Goal: Transaction & Acquisition: Purchase product/service

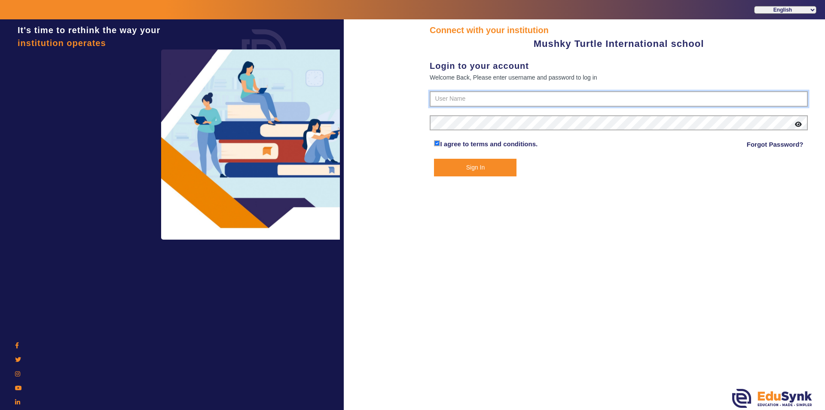
type input "9950605811"
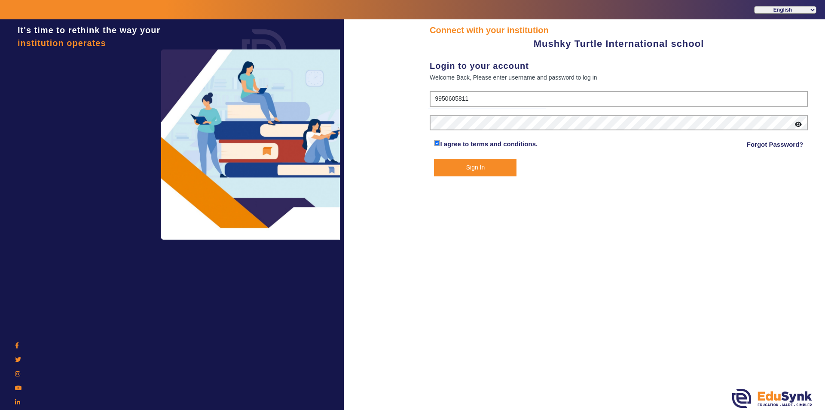
click at [459, 168] on button "Sign In" at bounding box center [475, 168] width 83 height 18
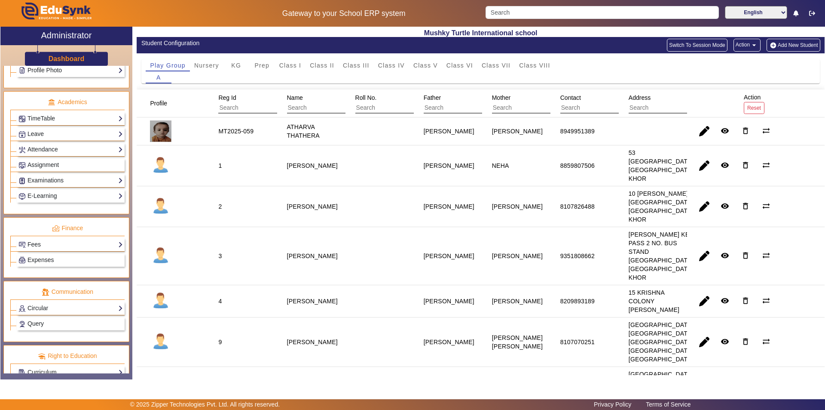
scroll to position [319, 0]
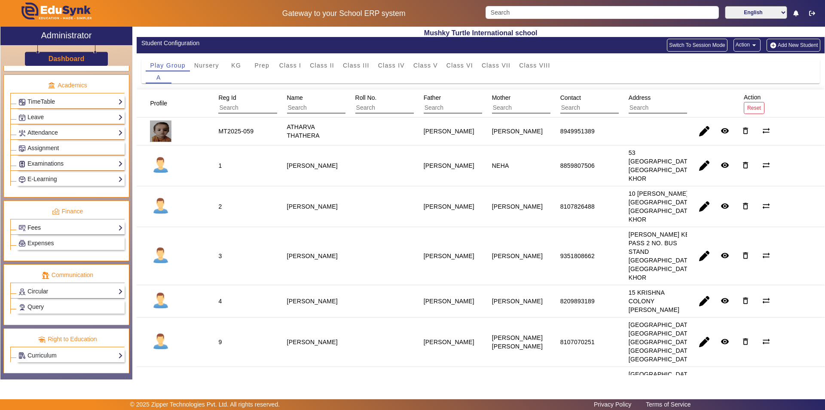
click at [61, 229] on link "Fees" at bounding box center [70, 228] width 104 height 10
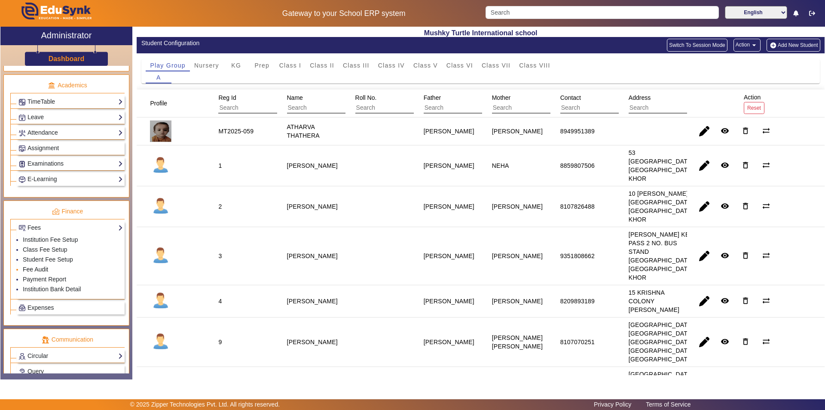
click at [38, 267] on link "Fee Audit" at bounding box center [35, 269] width 25 height 7
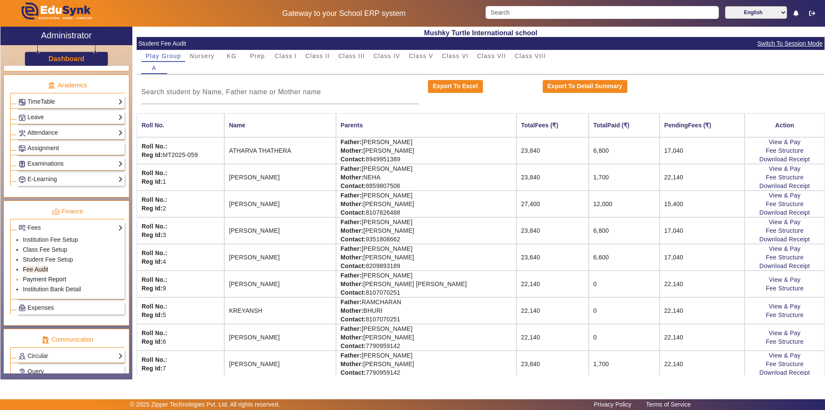
click at [38, 278] on link "Payment Report" at bounding box center [44, 278] width 43 height 7
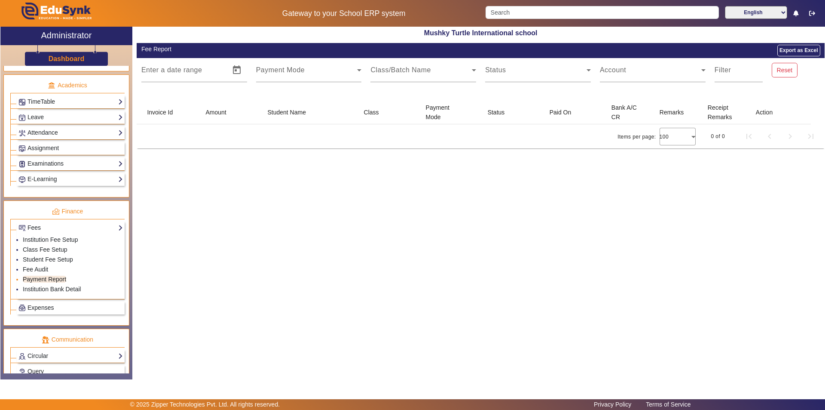
click at [38, 278] on link "Payment Report" at bounding box center [44, 278] width 43 height 7
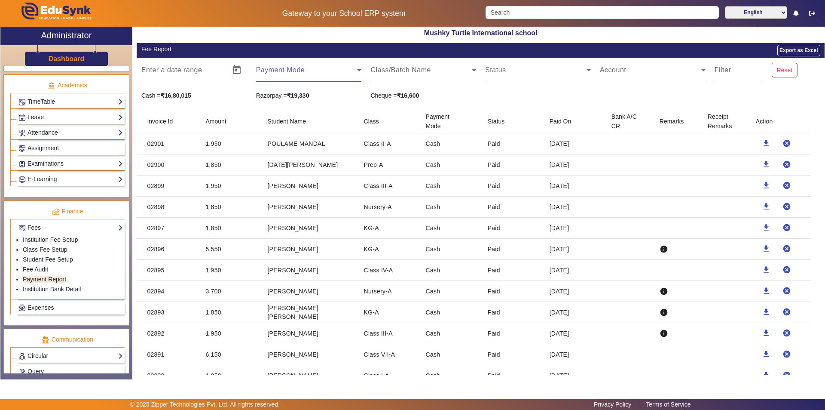
click at [328, 72] on span at bounding box center [306, 73] width 101 height 10
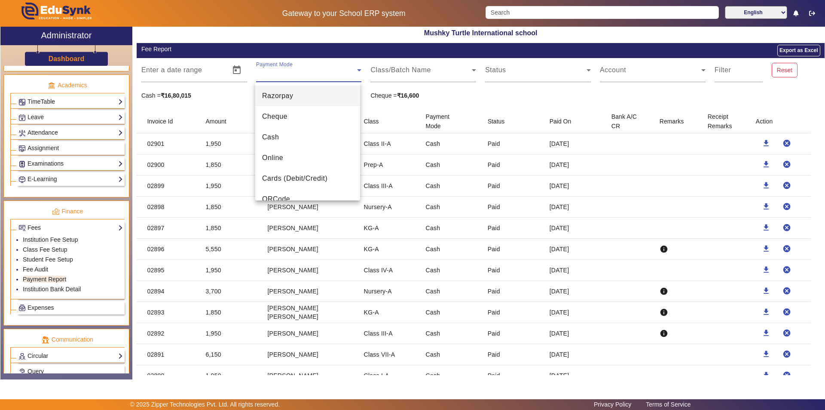
click at [328, 72] on div at bounding box center [412, 205] width 825 height 410
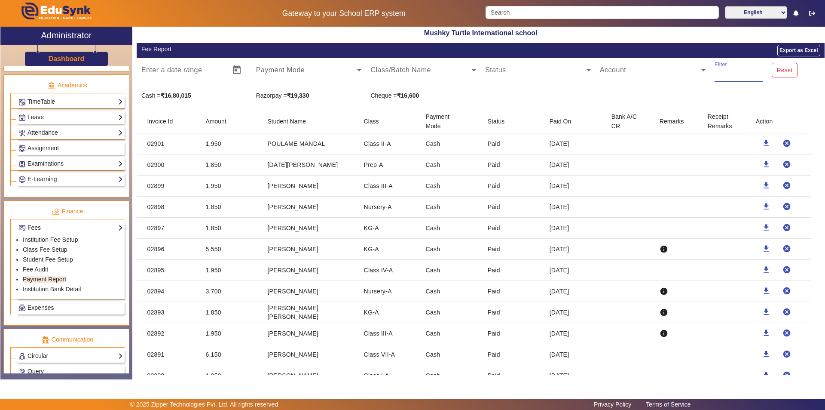
click at [731, 71] on input "Filter" at bounding box center [739, 73] width 48 height 10
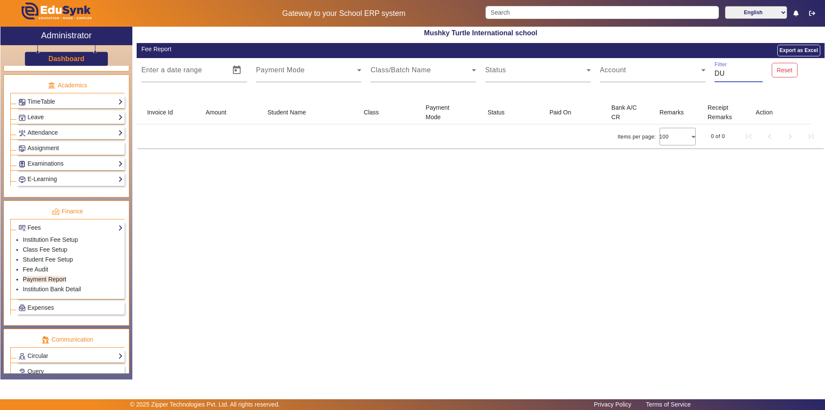
type input "D"
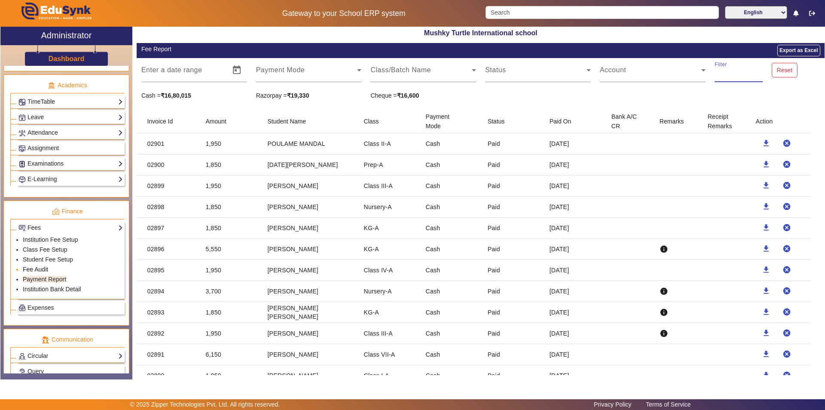
click at [41, 267] on link "Fee Audit" at bounding box center [35, 269] width 25 height 7
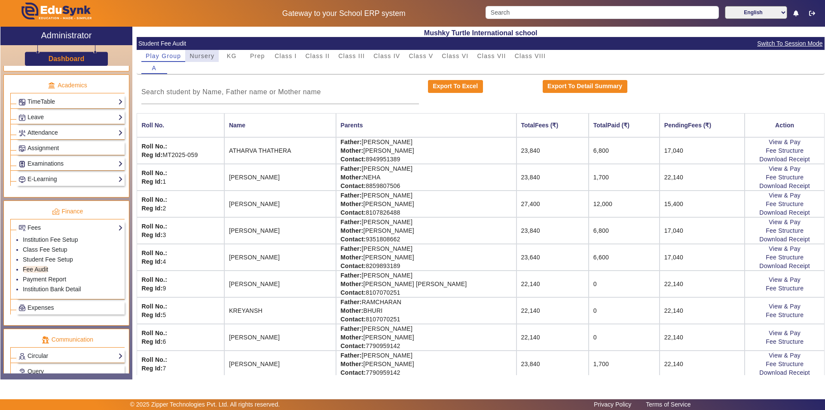
click at [198, 55] on span "Nursery" at bounding box center [202, 56] width 25 height 6
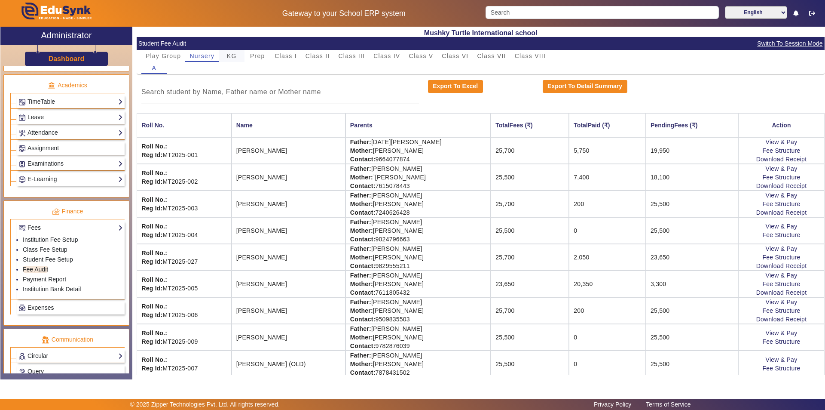
click at [231, 51] on span "KG" at bounding box center [232, 56] width 10 height 12
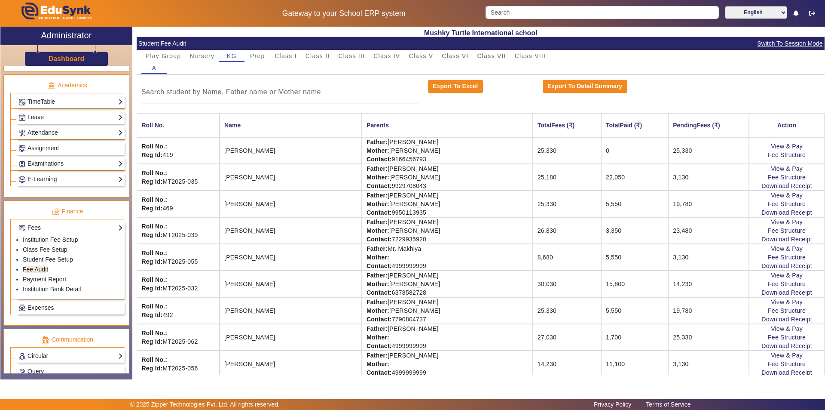
click at [281, 91] on input at bounding box center [280, 92] width 278 height 10
click at [786, 44] on span "Switch To Session Mode" at bounding box center [790, 44] width 66 height 10
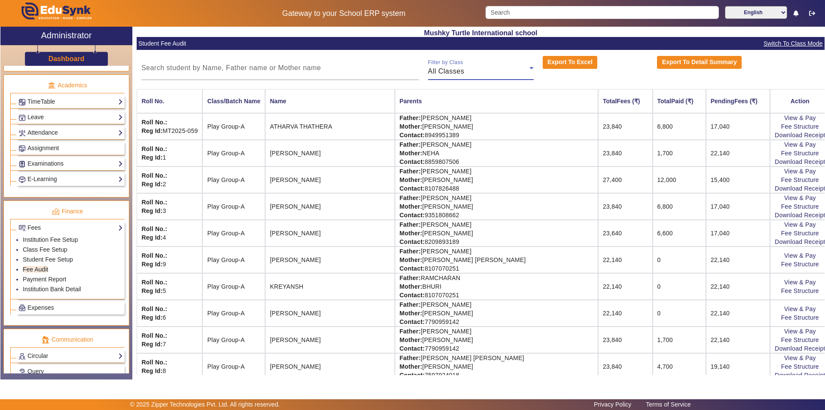
click at [463, 70] on div "All Classes" at bounding box center [478, 71] width 101 height 10
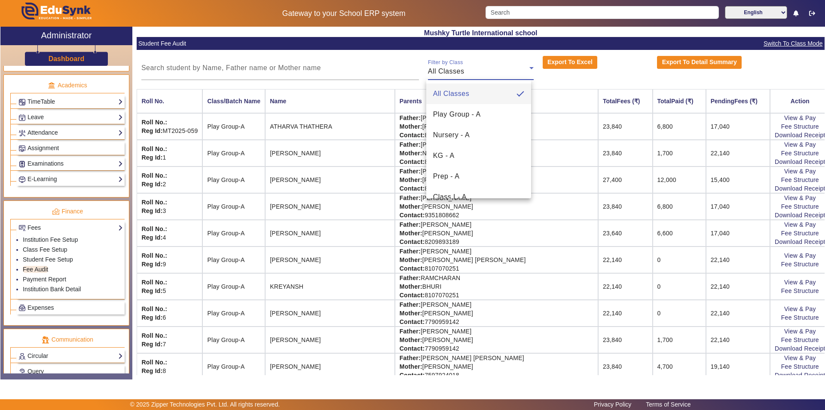
click at [264, 146] on div at bounding box center [412, 205] width 825 height 410
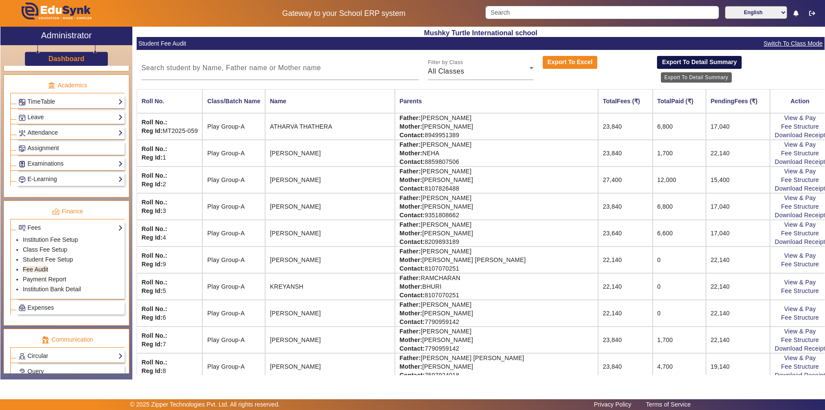
click at [701, 64] on button "Export To Detail Summary" at bounding box center [699, 62] width 85 height 13
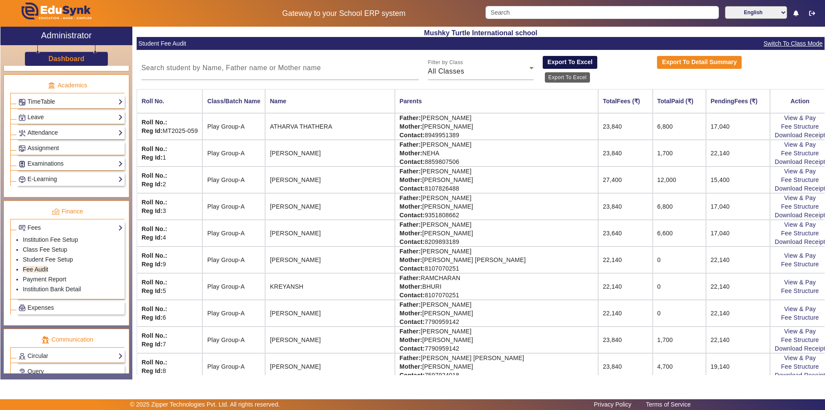
click at [578, 62] on button "Export To Excel" at bounding box center [570, 62] width 55 height 13
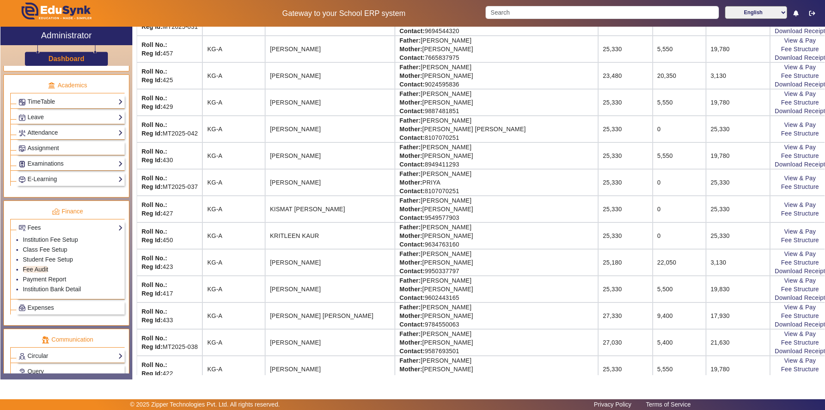
scroll to position [1676, 0]
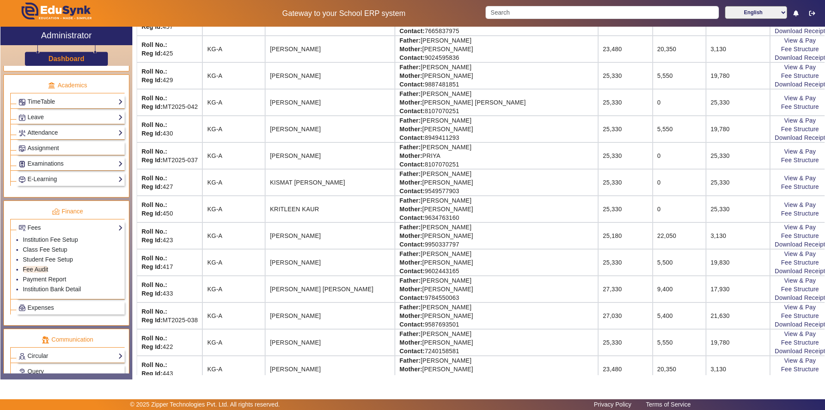
click at [770, 286] on td "View & Pay Fee Structure Download Receipt" at bounding box center [800, 288] width 60 height 27
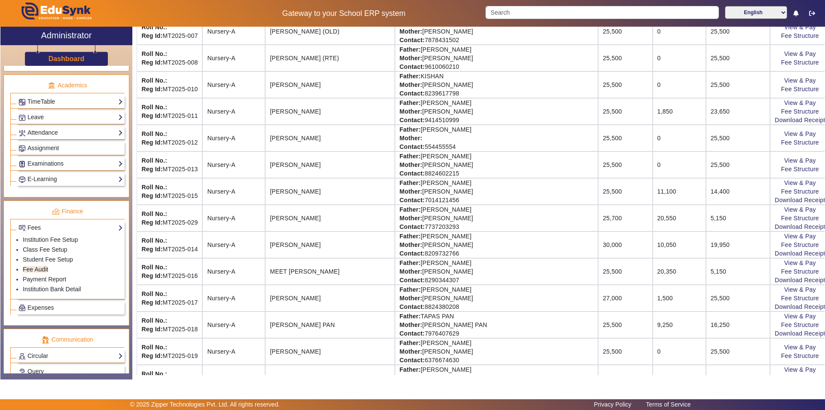
scroll to position [645, 0]
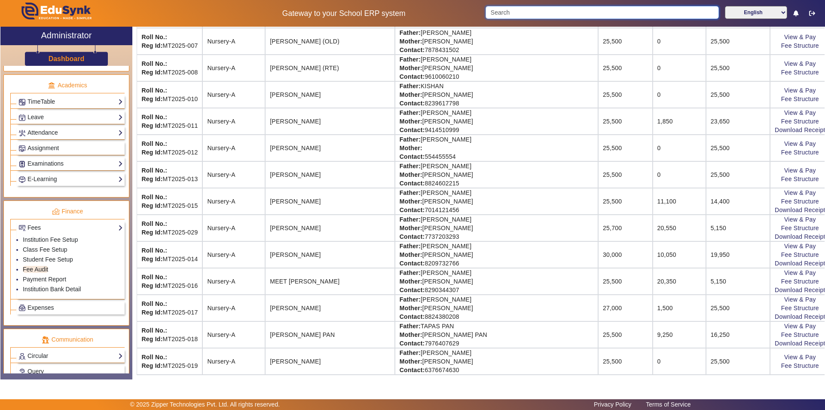
click at [523, 15] on input "Search" at bounding box center [602, 12] width 233 height 13
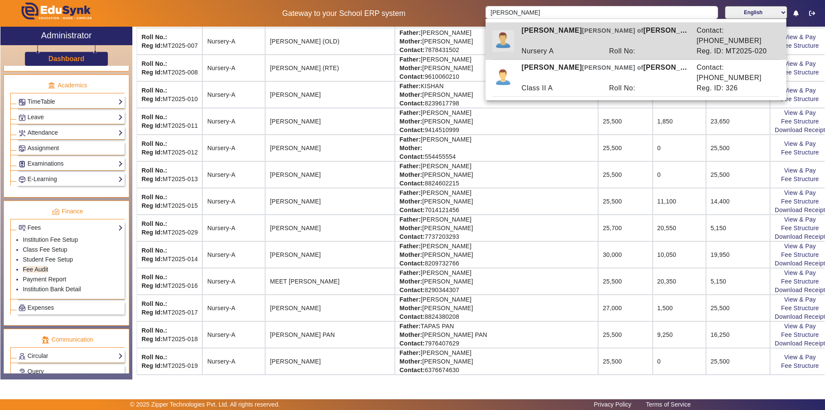
click at [559, 46] on div "Nursery A" at bounding box center [561, 51] width 88 height 10
type input "[PERSON_NAME]"
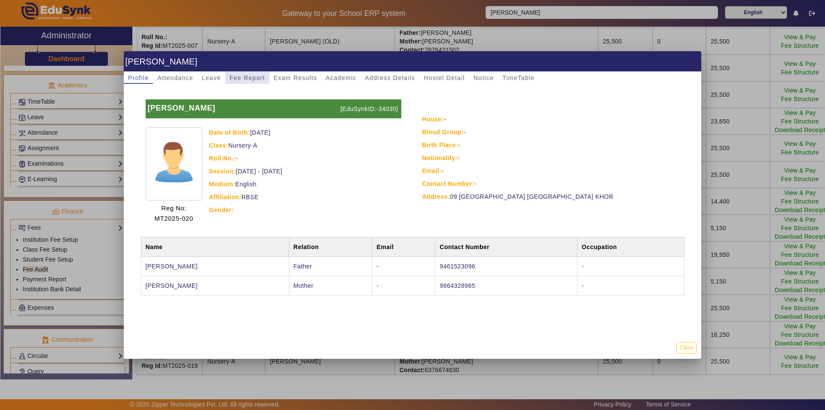
click at [244, 75] on span "Fee Report" at bounding box center [247, 78] width 36 height 6
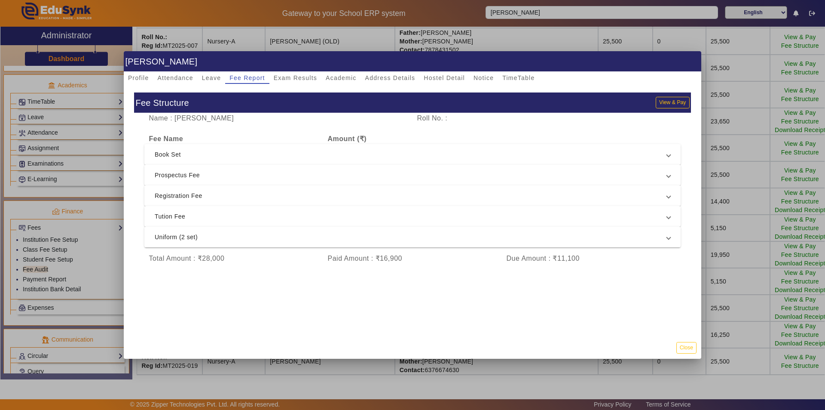
click at [220, 172] on span "Prospectus Fee" at bounding box center [411, 175] width 512 height 10
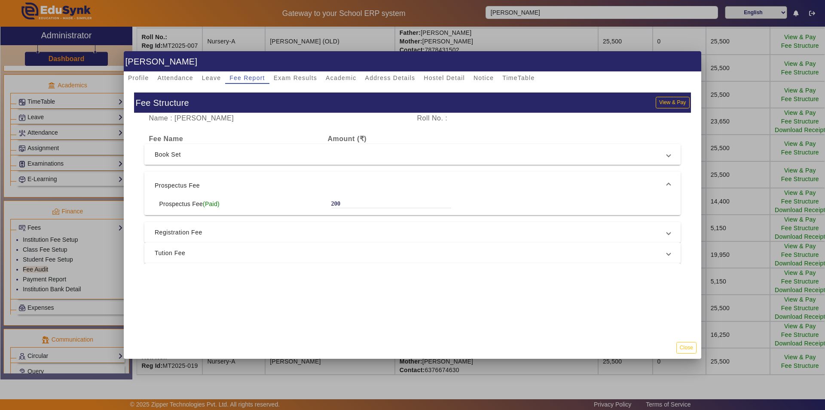
click at [226, 156] on span "Book Set" at bounding box center [411, 154] width 512 height 10
click at [226, 156] on span "Book Set" at bounding box center [411, 158] width 512 height 10
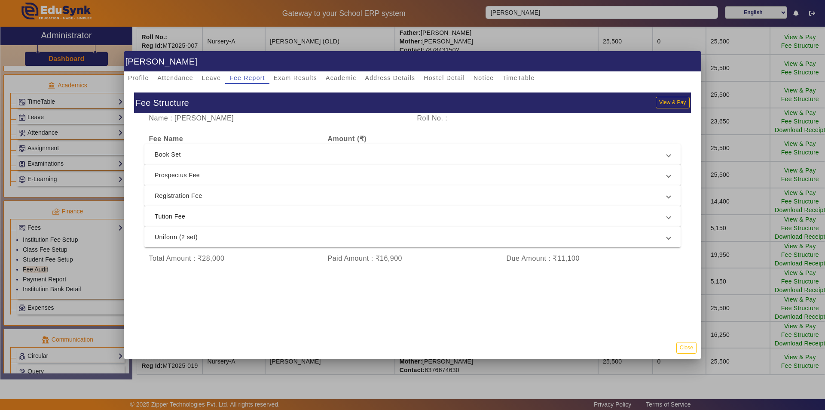
click at [210, 195] on span "Registration Fee" at bounding box center [411, 195] width 512 height 10
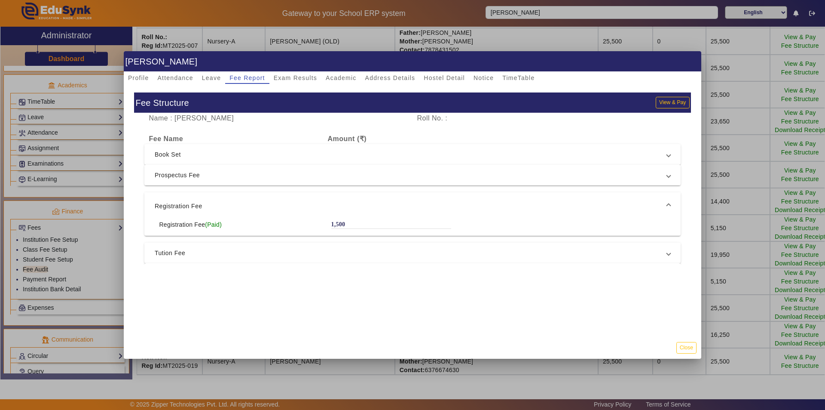
click at [209, 196] on mat-expansion-panel-header "Registration Fee" at bounding box center [412, 206] width 536 height 28
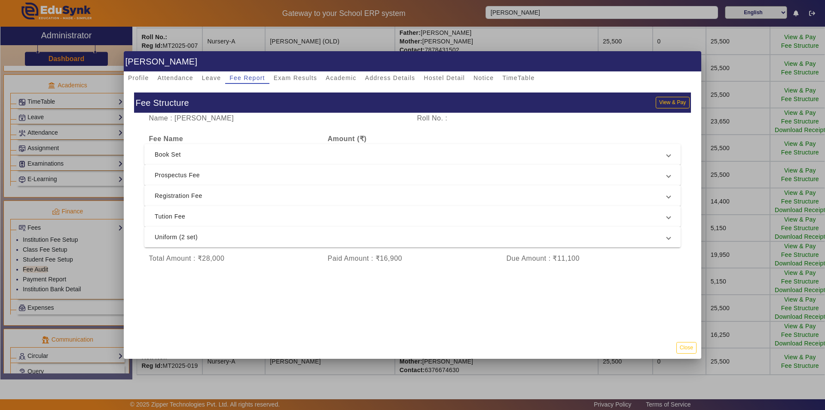
click at [202, 218] on span "Tution Fee" at bounding box center [411, 216] width 512 height 10
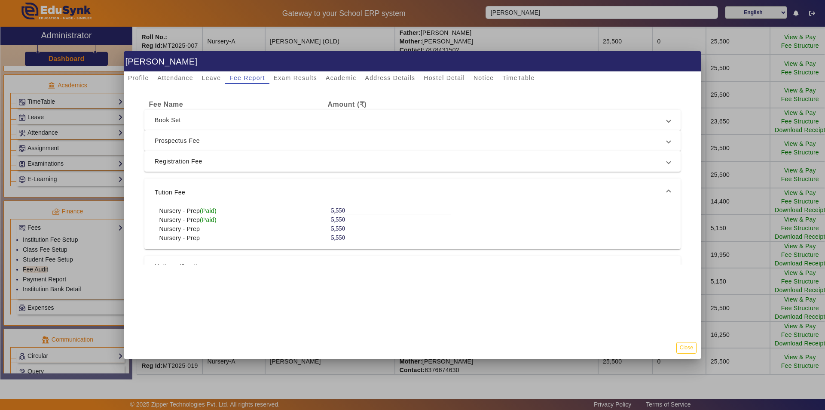
scroll to position [86, 0]
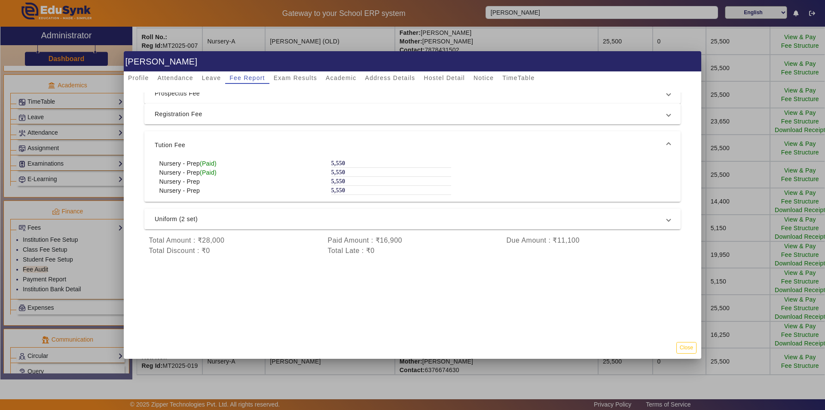
click at [217, 218] on span "Uniform (2 set)" at bounding box center [411, 219] width 512 height 10
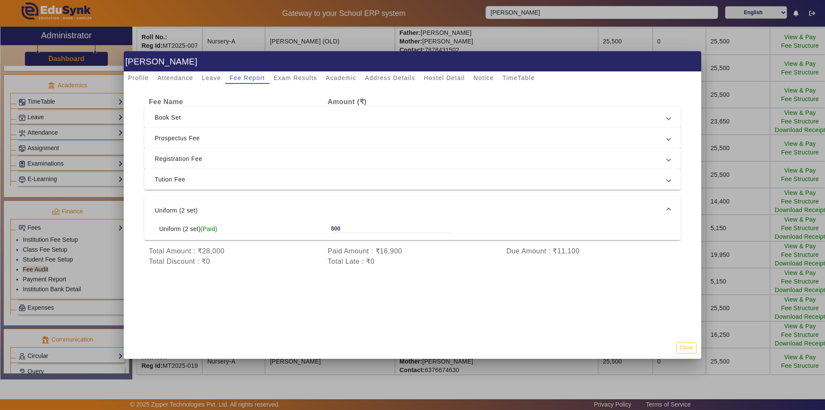
scroll to position [52, 0]
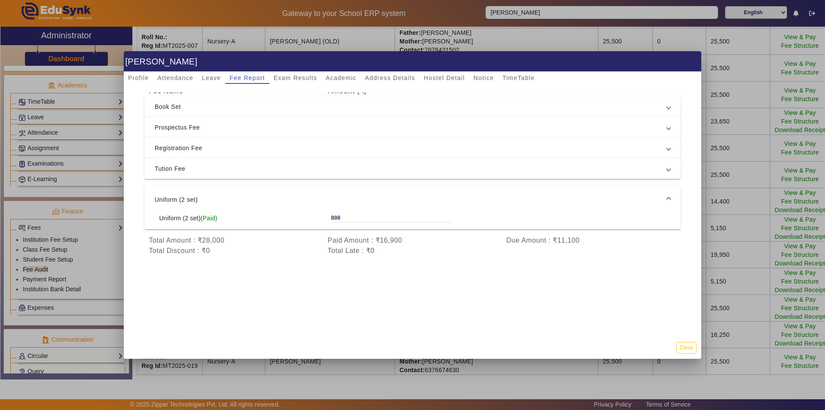
click at [453, 251] on div "Total Late : ₹0" at bounding box center [412, 250] width 179 height 10
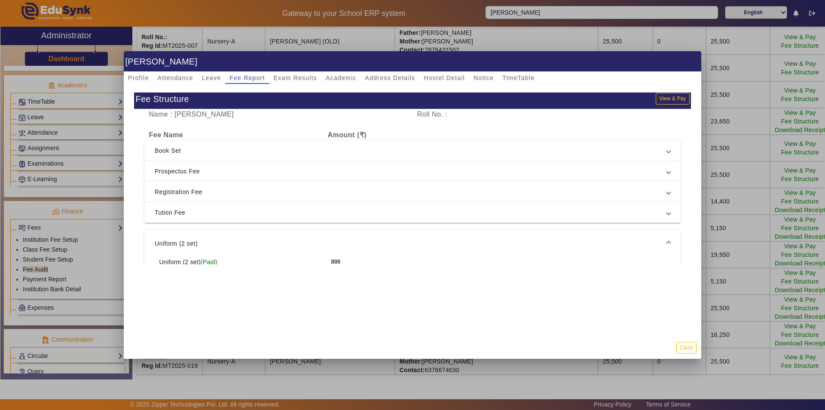
scroll to position [0, 0]
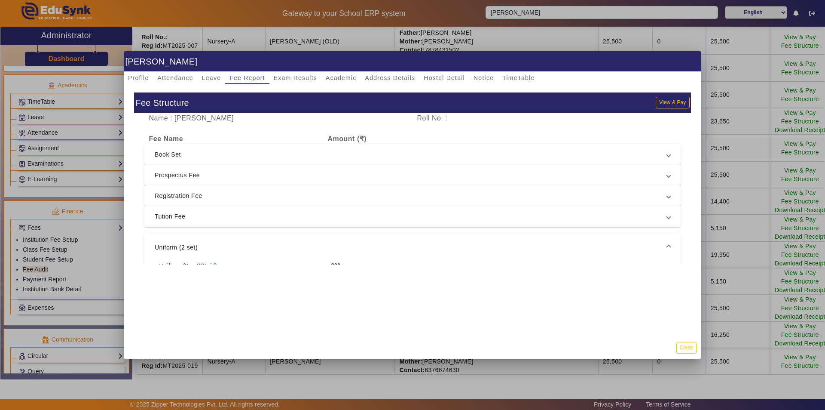
click at [262, 217] on span "Tution Fee" at bounding box center [411, 216] width 512 height 10
click at [339, 243] on label "5,550" at bounding box center [338, 244] width 14 height 7
click at [331, 254] on label "5,550" at bounding box center [338, 253] width 14 height 7
click at [182, 243] on span "Nursery - Prep" at bounding box center [179, 245] width 41 height 9
click at [191, 256] on span "Nursery - Prep" at bounding box center [179, 254] width 41 height 9
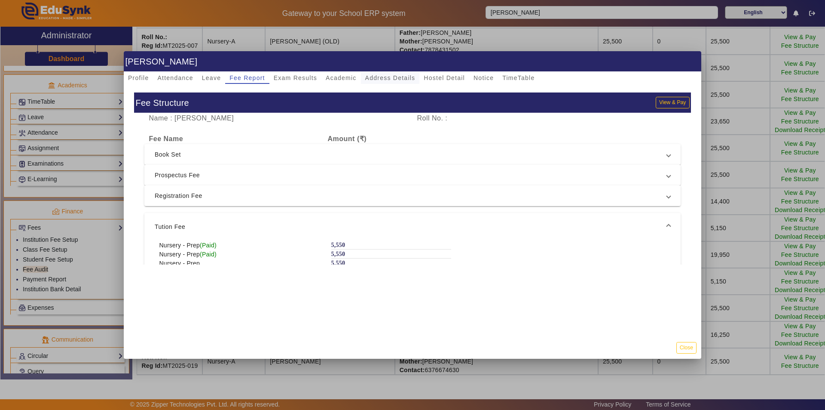
click at [385, 76] on span "Address Details" at bounding box center [390, 78] width 50 height 6
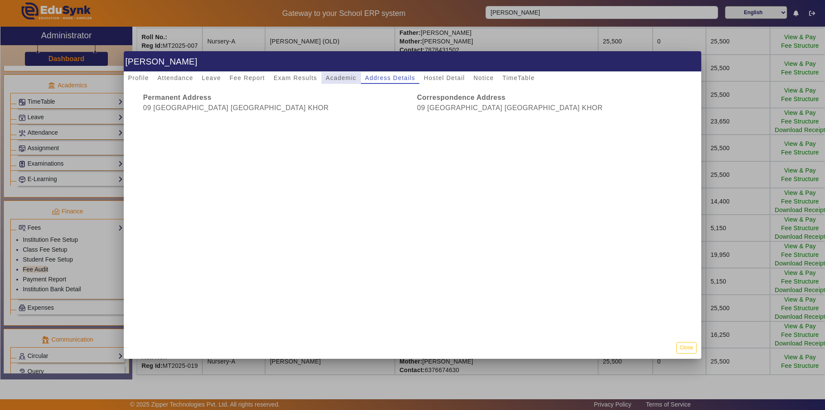
click at [341, 76] on span "Academic" at bounding box center [341, 78] width 31 height 6
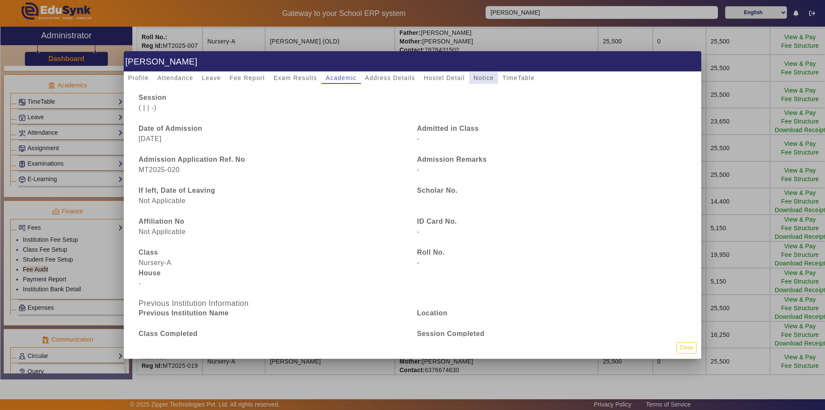
click at [480, 78] on span "Notice" at bounding box center [484, 78] width 20 height 6
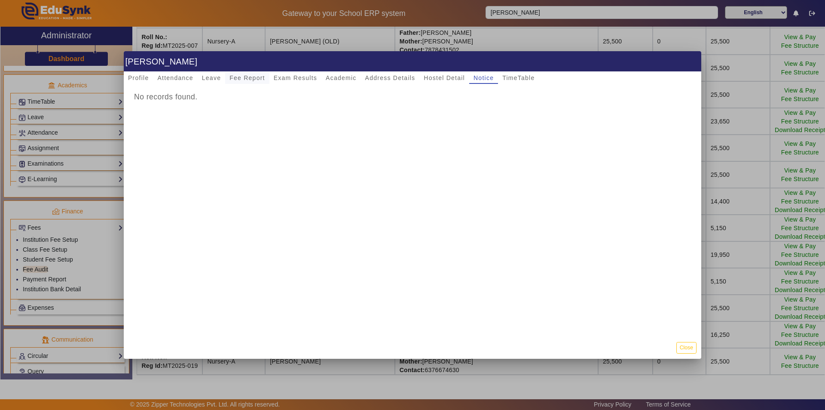
click at [234, 73] on span "Fee Report" at bounding box center [247, 78] width 36 height 12
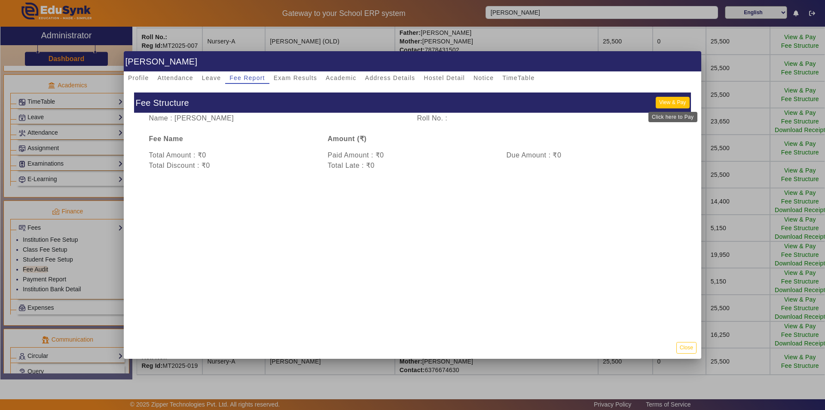
click at [678, 102] on button "View & Pay" at bounding box center [673, 103] width 34 height 12
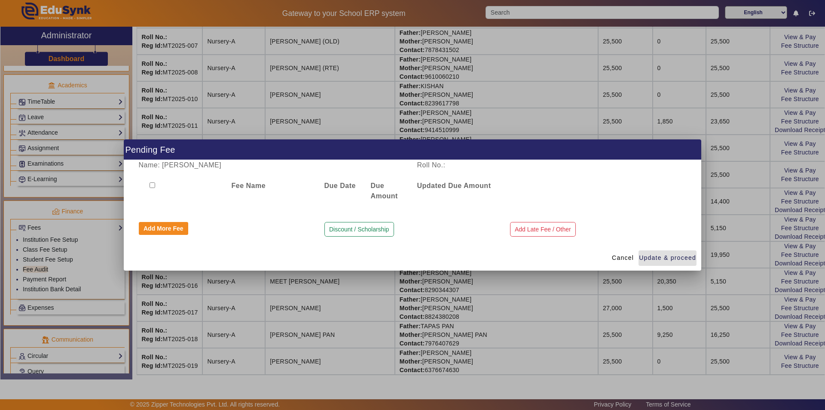
click at [155, 183] on input "checkbox" at bounding box center [153, 185] width 6 height 6
click at [164, 228] on button "Add More Fee" at bounding box center [164, 228] width 50 height 13
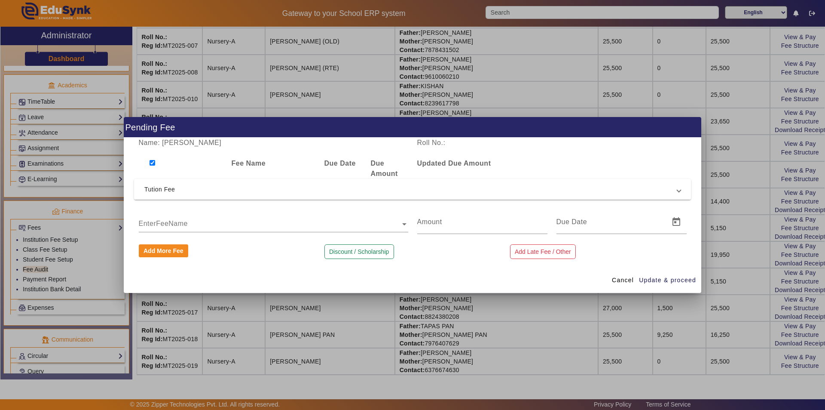
click at [264, 191] on span "Tution Fee" at bounding box center [410, 189] width 533 height 10
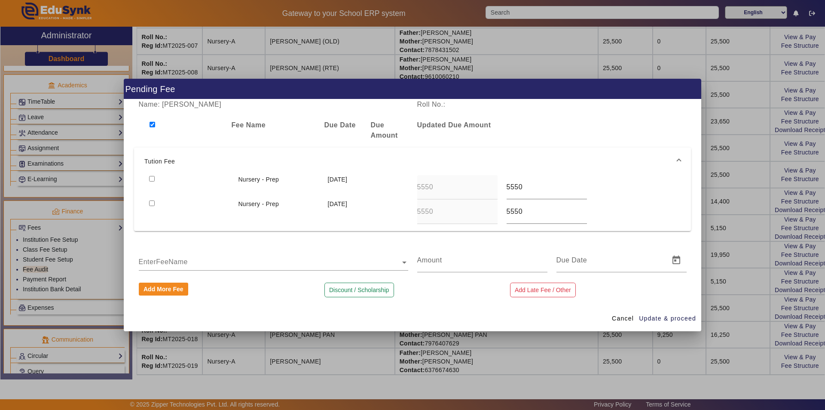
click at [151, 126] on input "checkbox" at bounding box center [153, 125] width 6 height 6
checkbox input "false"
click at [609, 321] on span at bounding box center [623, 318] width 29 height 21
